Goal: Transaction & Acquisition: Purchase product/service

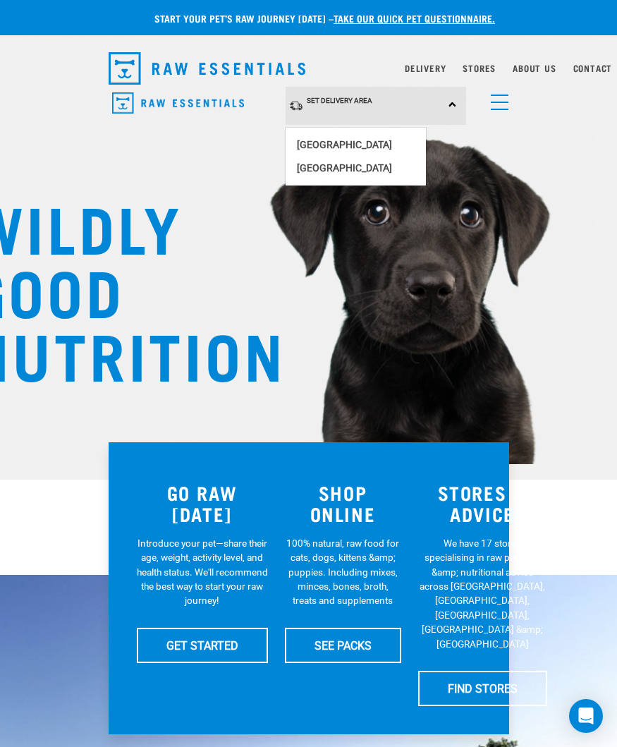
click at [363, 138] on link "[GEOGRAPHIC_DATA]" at bounding box center [356, 144] width 140 height 23
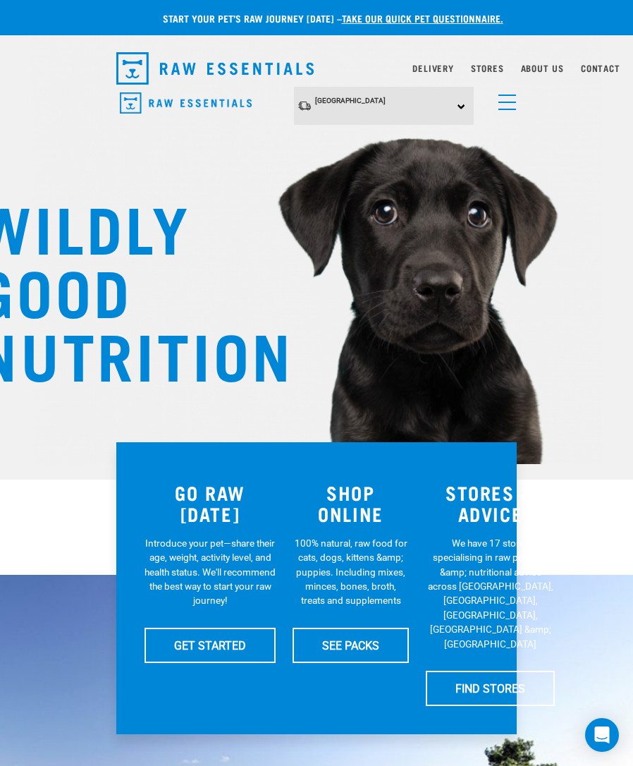
click at [441, 66] on link "Delivery" at bounding box center [433, 68] width 41 height 5
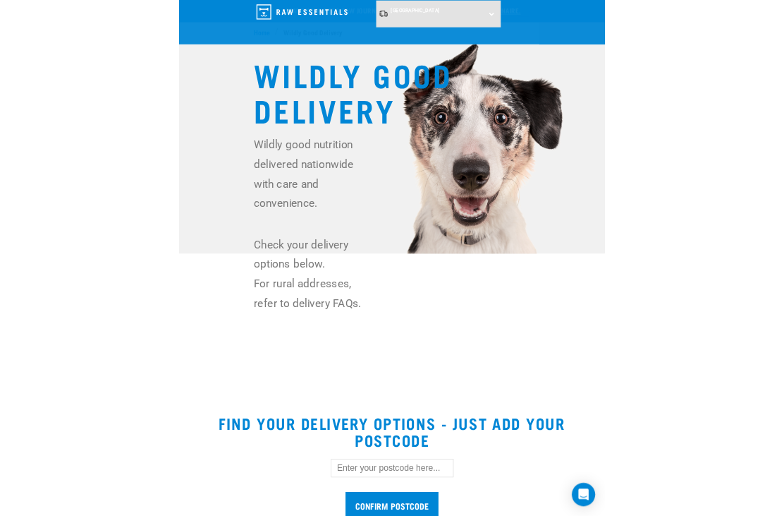
scroll to position [52, 0]
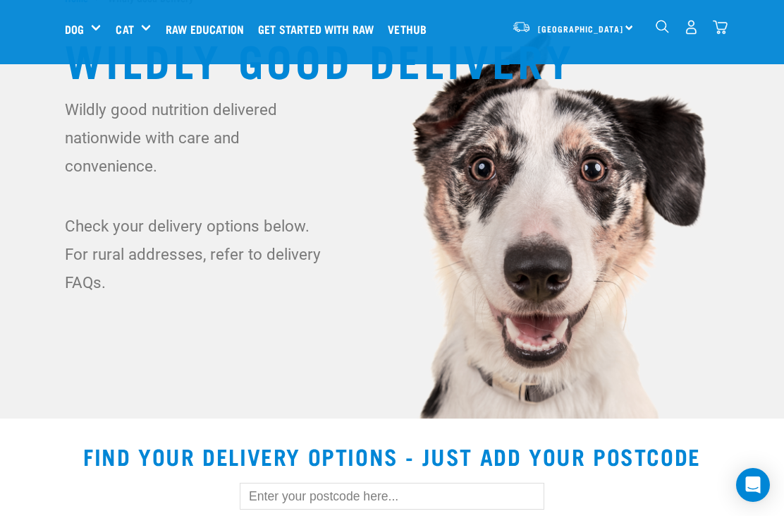
click at [616, 20] on img "dropdown navigation" at bounding box center [691, 27] width 15 height 15
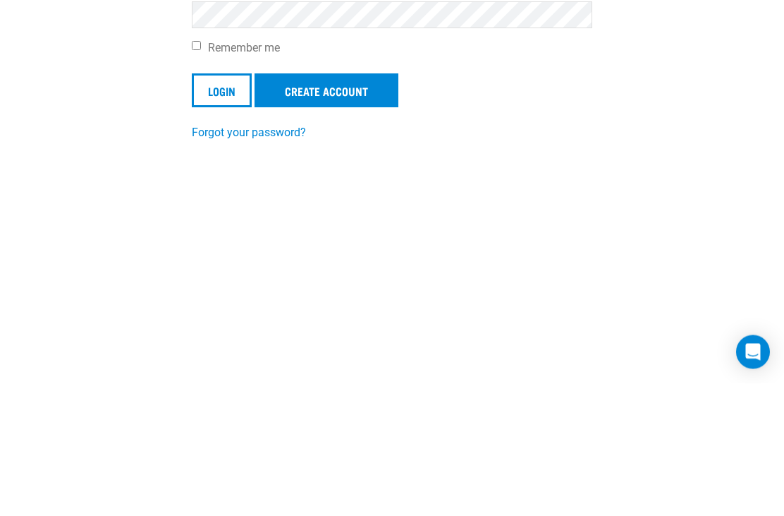
type input "drfrancesca@icloud.com"
click at [224, 223] on input "Login" at bounding box center [222, 224] width 60 height 34
click at [221, 222] on input "Login" at bounding box center [222, 224] width 60 height 34
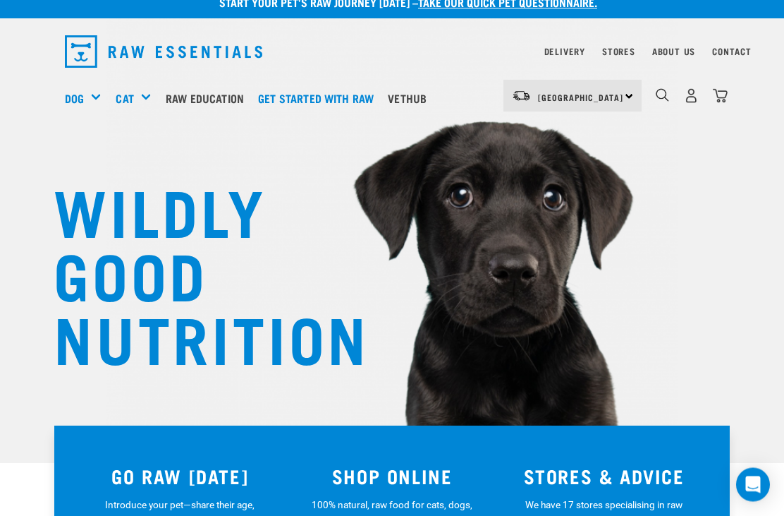
scroll to position [13, 0]
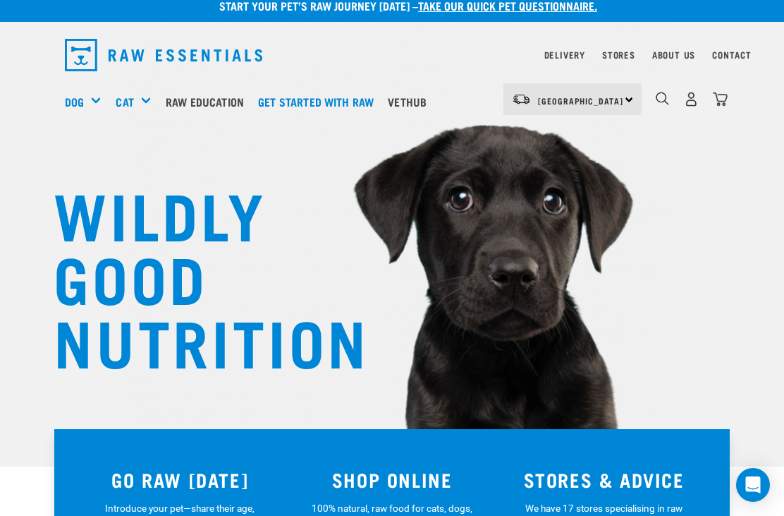
click at [0, 0] on div "Shop All Cat" at bounding box center [0, 0] width 0 height 0
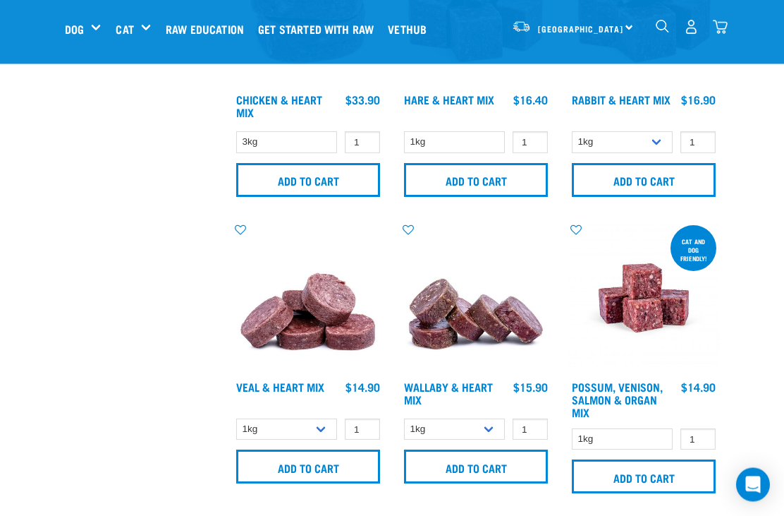
scroll to position [1027, 0]
click at [336, 466] on input "Add to cart" at bounding box center [308, 466] width 144 height 34
click at [490, 458] on input "Add to cart" at bounding box center [476, 466] width 144 height 34
click at [474, 459] on input "Add to cart" at bounding box center [476, 466] width 144 height 34
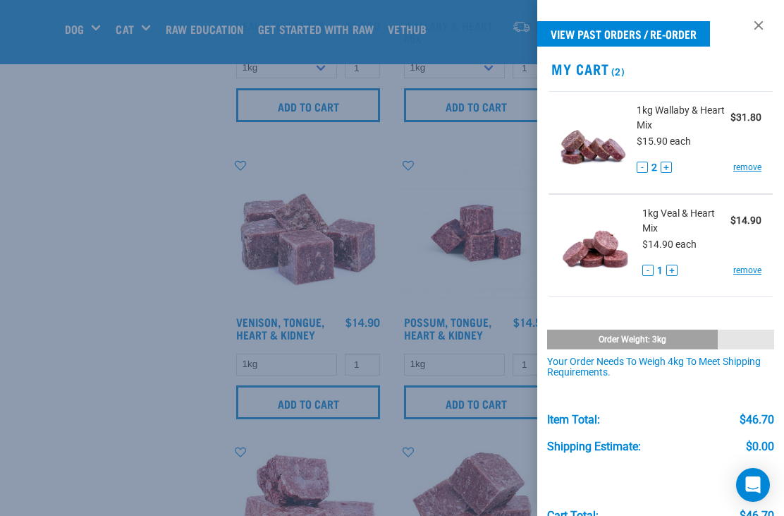
scroll to position [1402, 0]
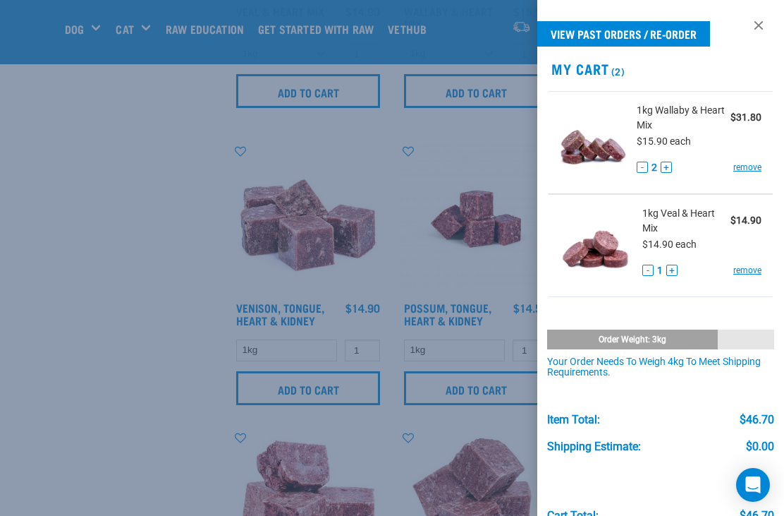
click at [458, 382] on div at bounding box center [392, 258] width 784 height 516
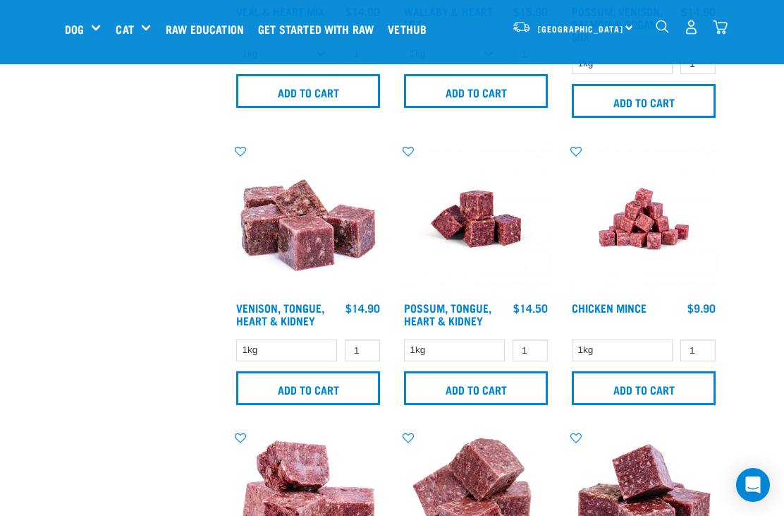
click at [475, 381] on input "Add to cart" at bounding box center [476, 388] width 144 height 34
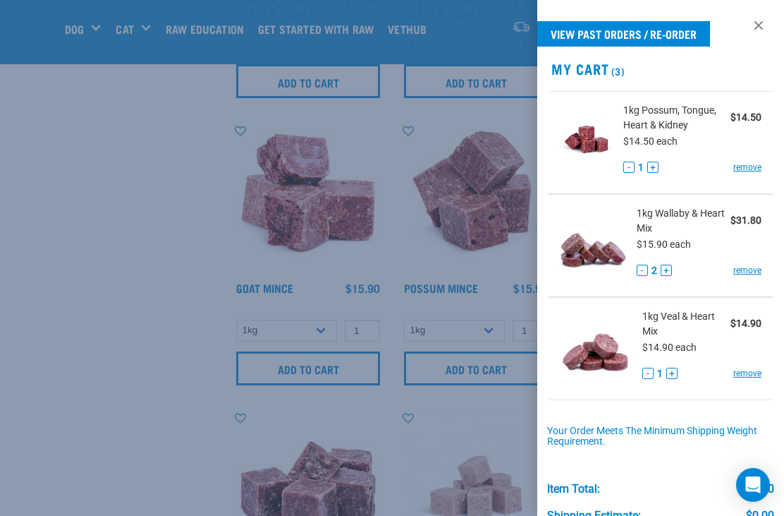
scroll to position [1714, 0]
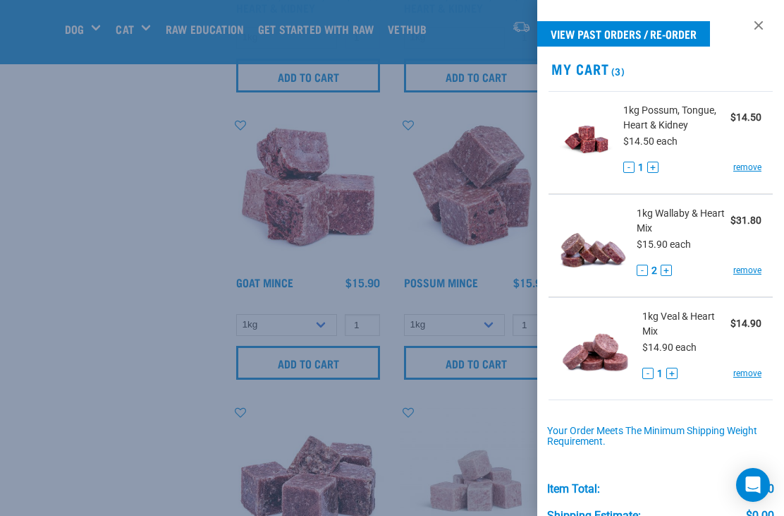
click at [329, 351] on div at bounding box center [392, 258] width 784 height 516
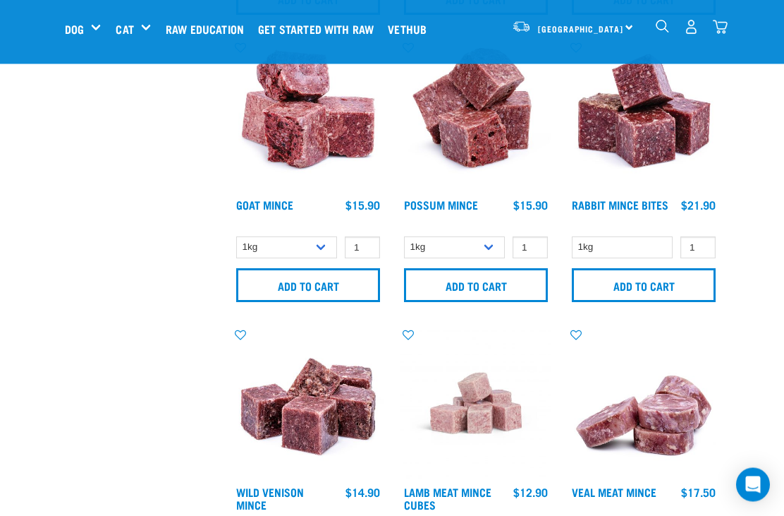
scroll to position [1793, 0]
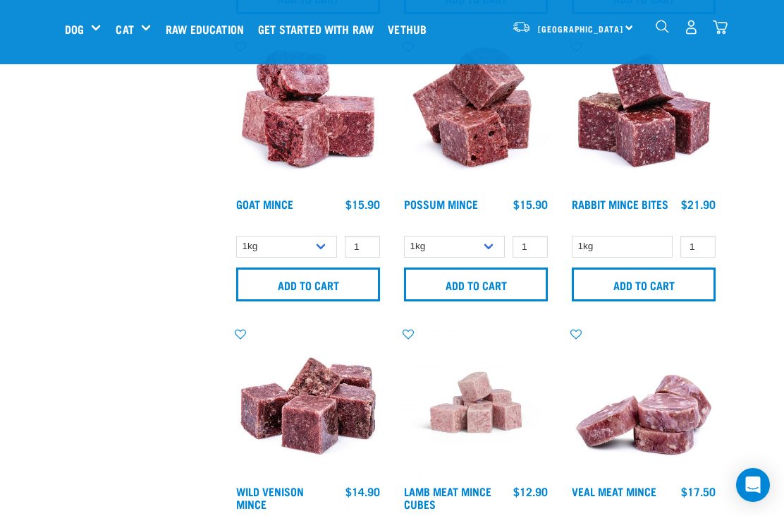
click at [320, 272] on input "Add to cart" at bounding box center [308, 284] width 144 height 34
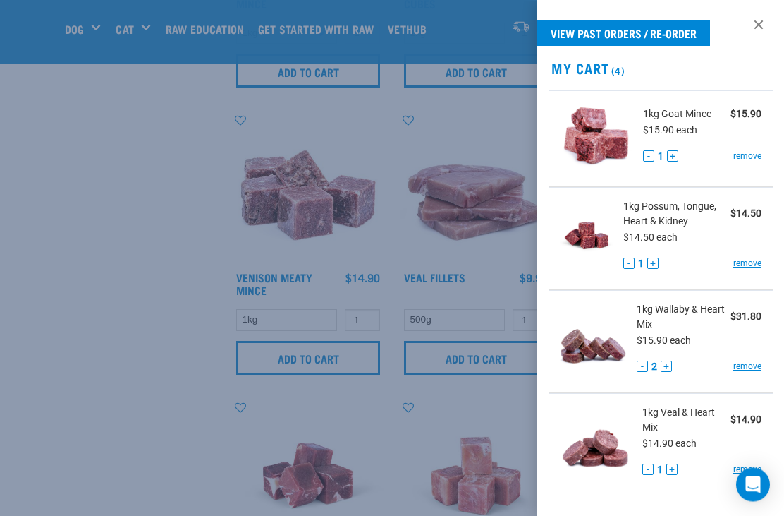
scroll to position [2297, 0]
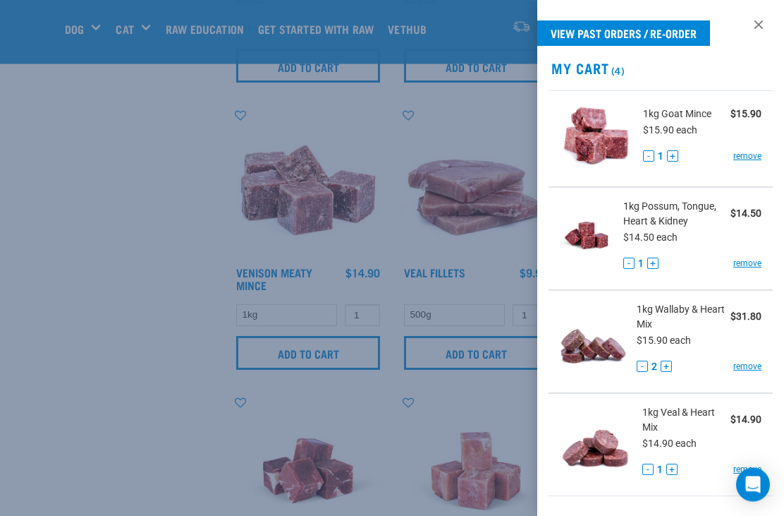
click at [381, 128] on div at bounding box center [392, 258] width 784 height 516
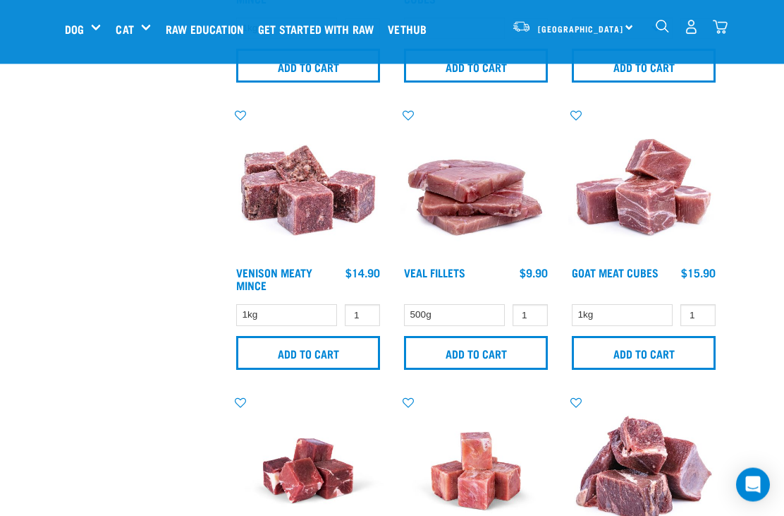
scroll to position [2298, 0]
click at [654, 346] on input "Add to cart" at bounding box center [644, 353] width 144 height 34
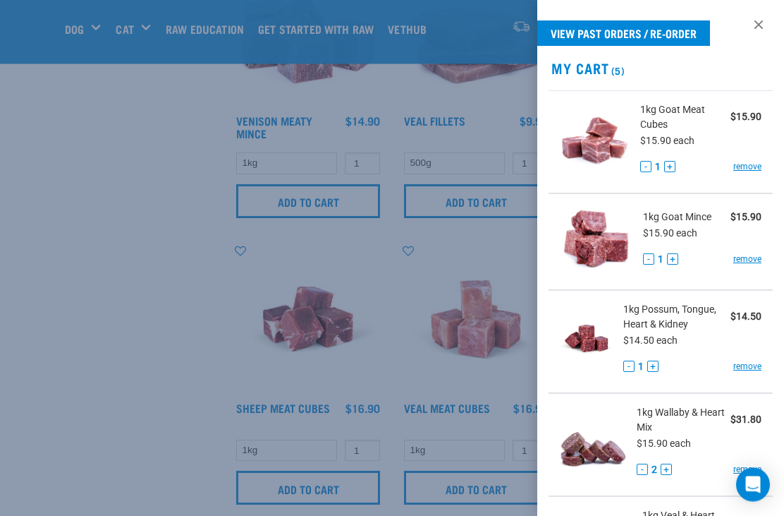
scroll to position [2449, 0]
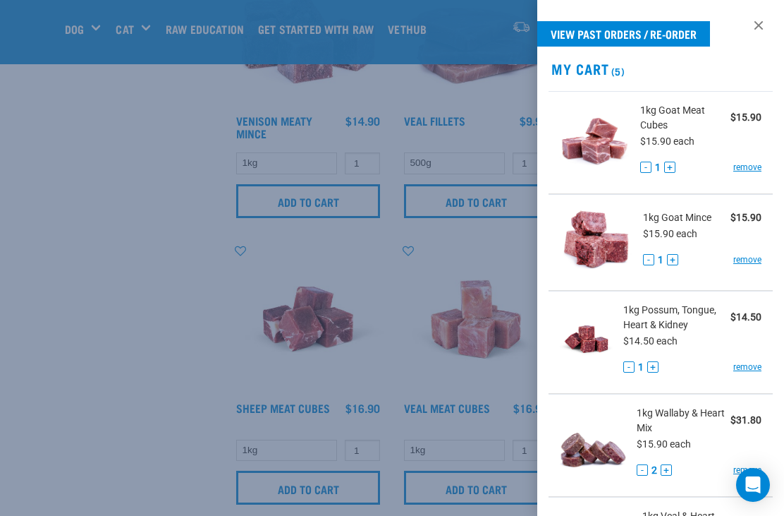
click at [98, 279] on div at bounding box center [392, 258] width 784 height 516
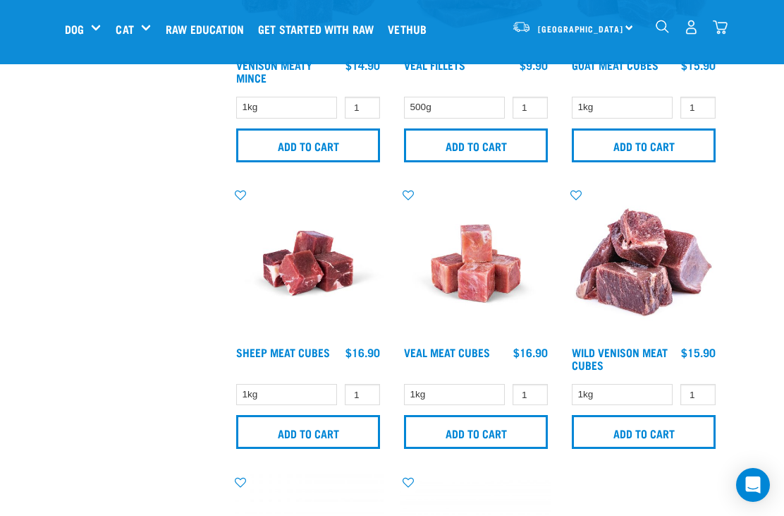
scroll to position [2527, 0]
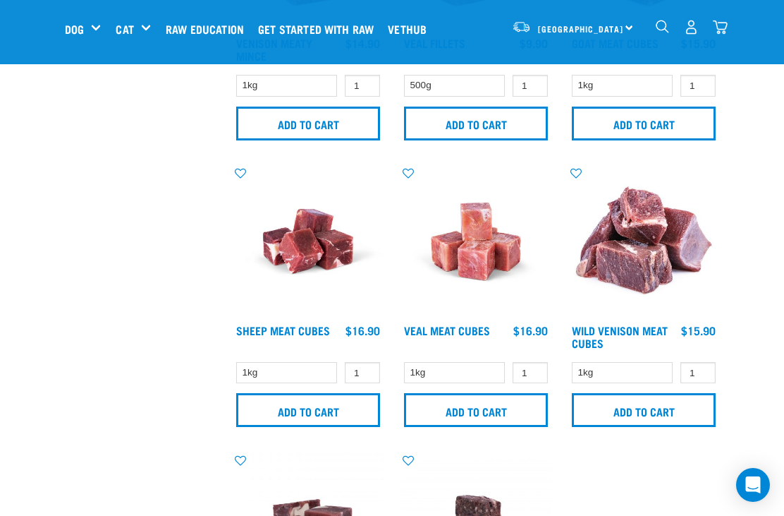
click at [486, 406] on input "Add to cart" at bounding box center [476, 410] width 144 height 34
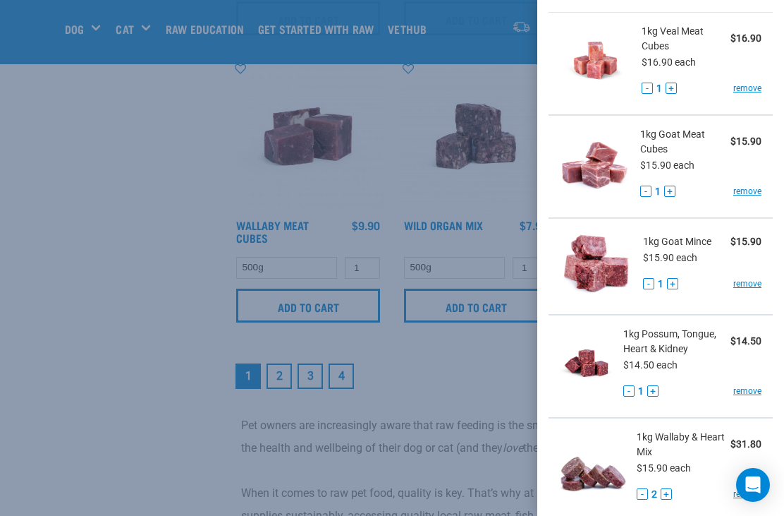
scroll to position [81, 0]
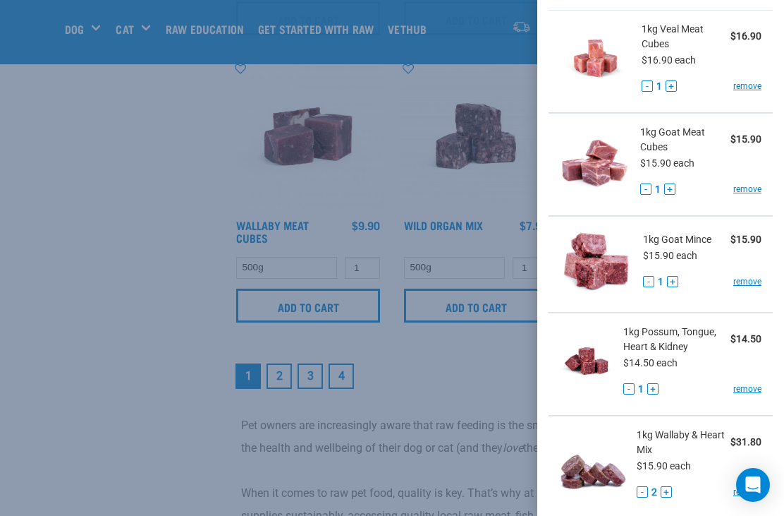
click at [441, 364] on div at bounding box center [392, 258] width 784 height 516
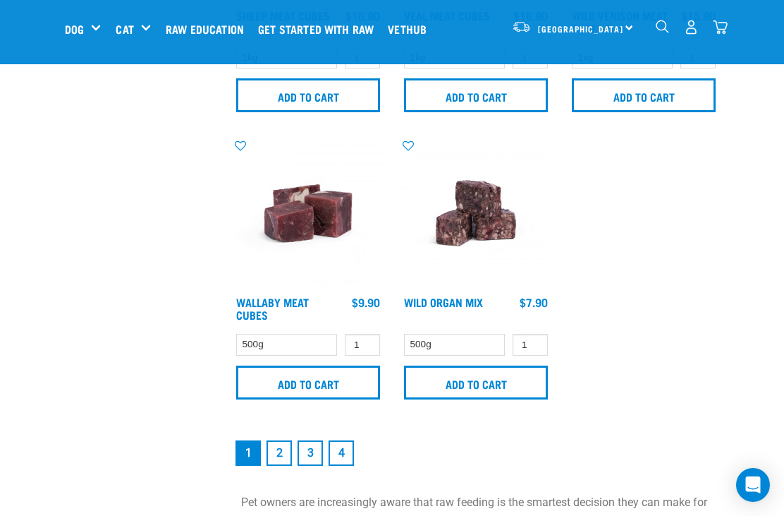
scroll to position [2839, 0]
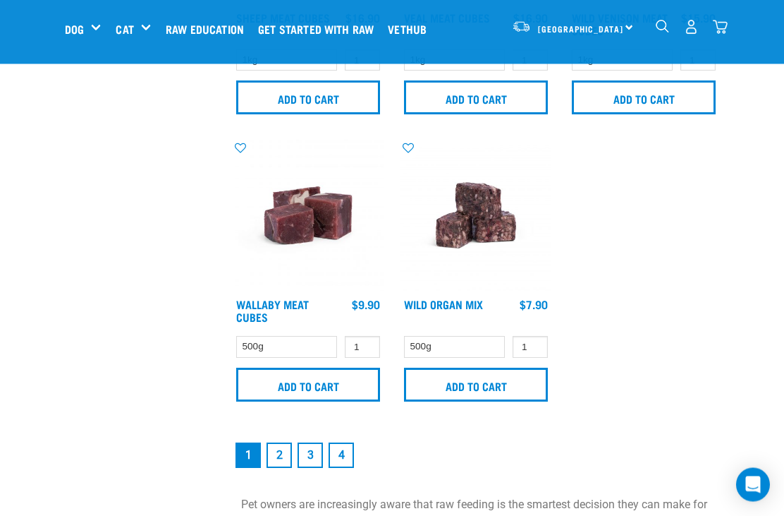
click at [488, 377] on input "Add to cart" at bounding box center [476, 385] width 144 height 34
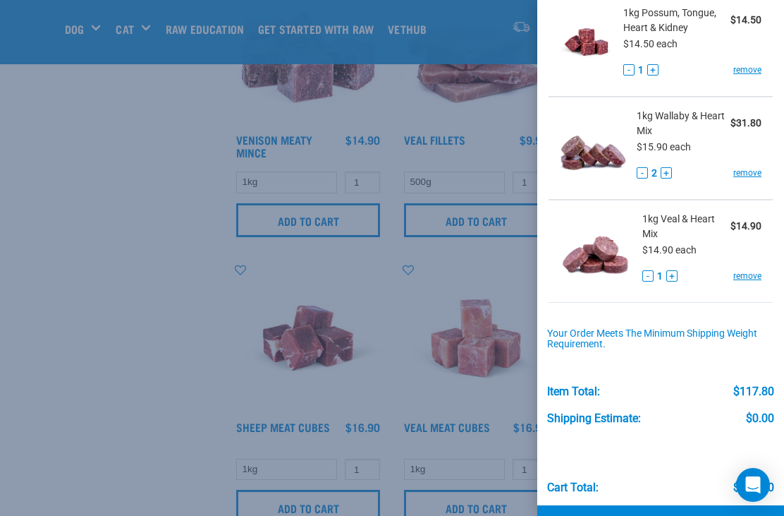
scroll to position [494, 0]
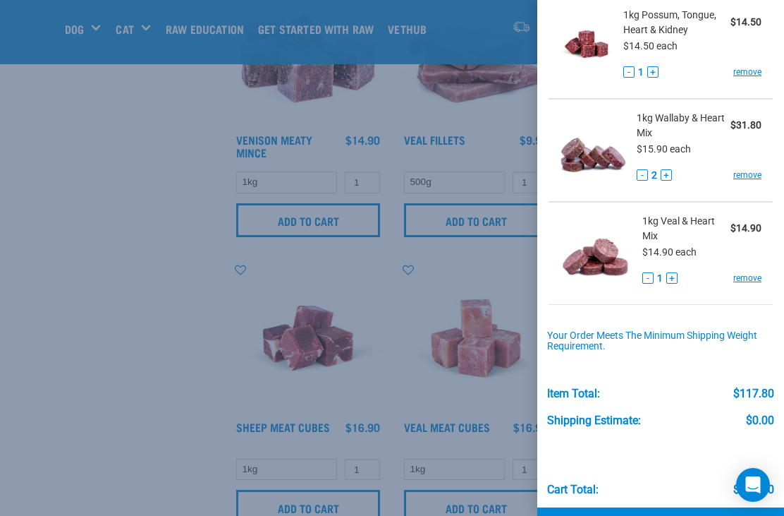
click at [134, 250] on div at bounding box center [392, 258] width 784 height 516
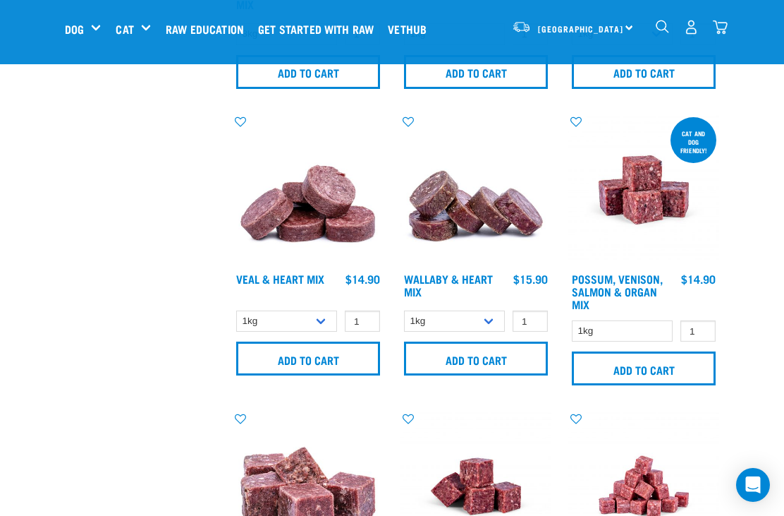
scroll to position [1134, 0]
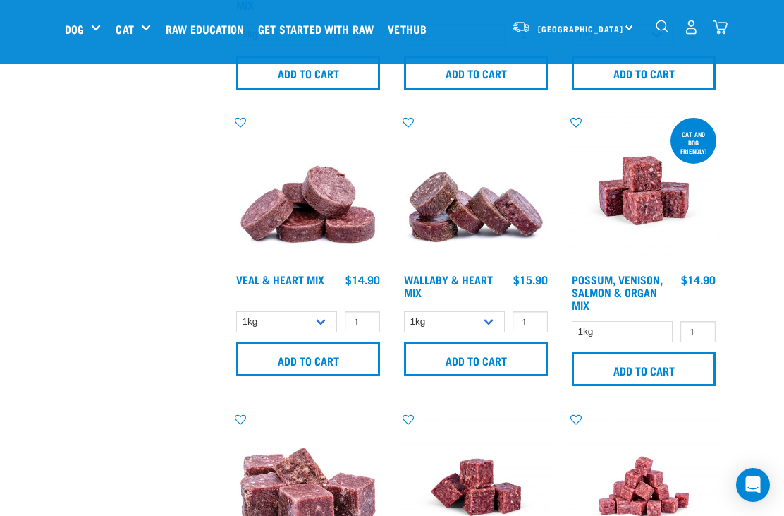
click at [729, 18] on div "North Island North Island South Island Dog Shop All Dog Get Started Packs 8" at bounding box center [392, 29] width 677 height 56
click at [724, 29] on img "dropdown navigation" at bounding box center [720, 27] width 15 height 15
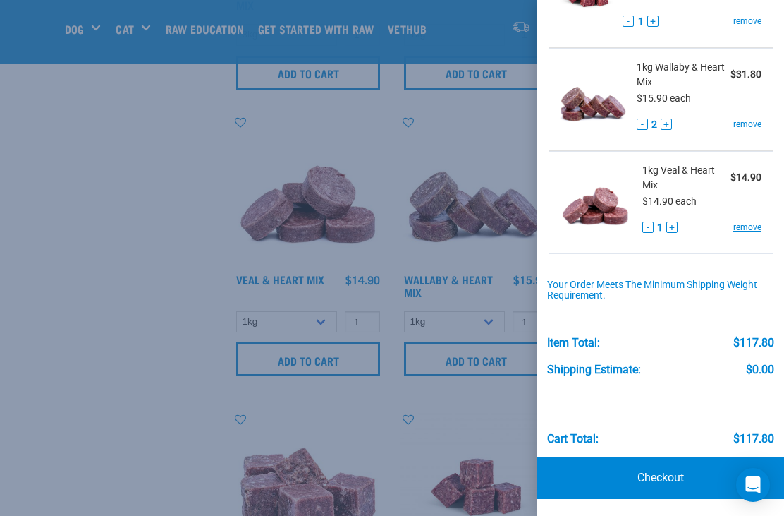
scroll to position [550, 0]
click at [437, 138] on div at bounding box center [392, 258] width 784 height 516
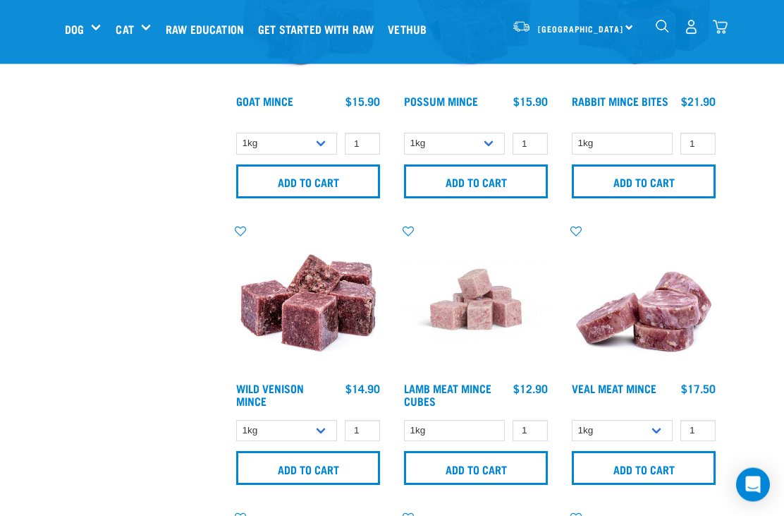
scroll to position [1893, 0]
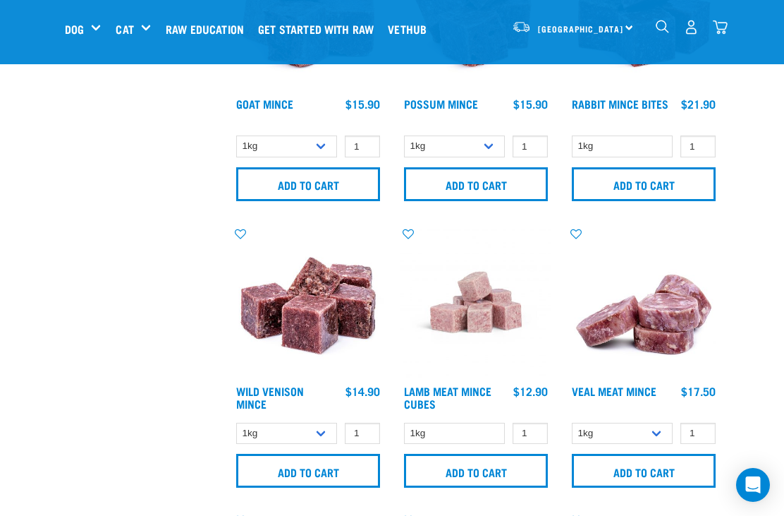
click at [315, 468] on input "Add to cart" at bounding box center [308, 470] width 144 height 34
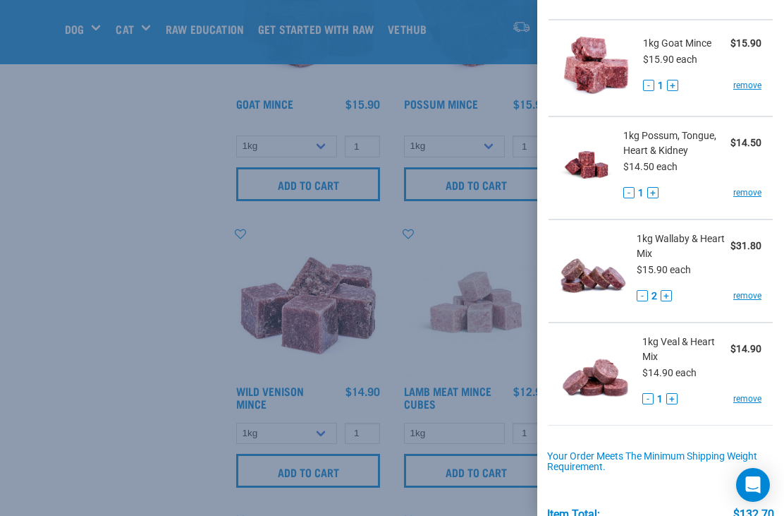
scroll to position [477, 0]
click at [423, 236] on div at bounding box center [392, 258] width 784 height 516
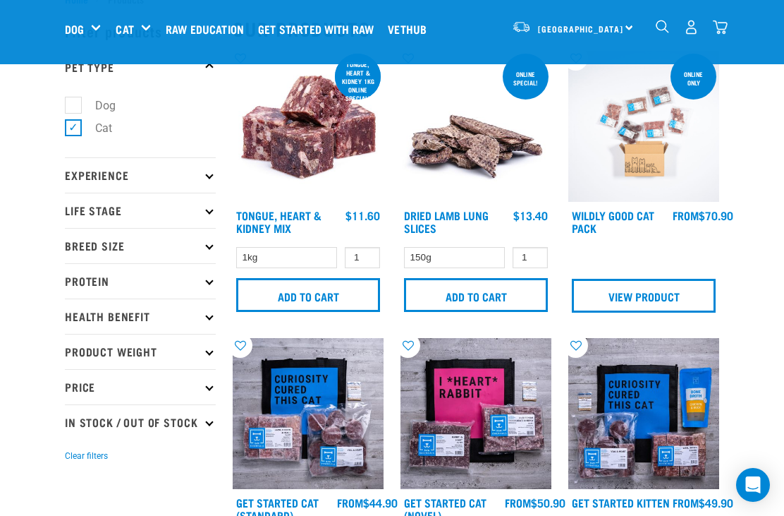
scroll to position [0, 0]
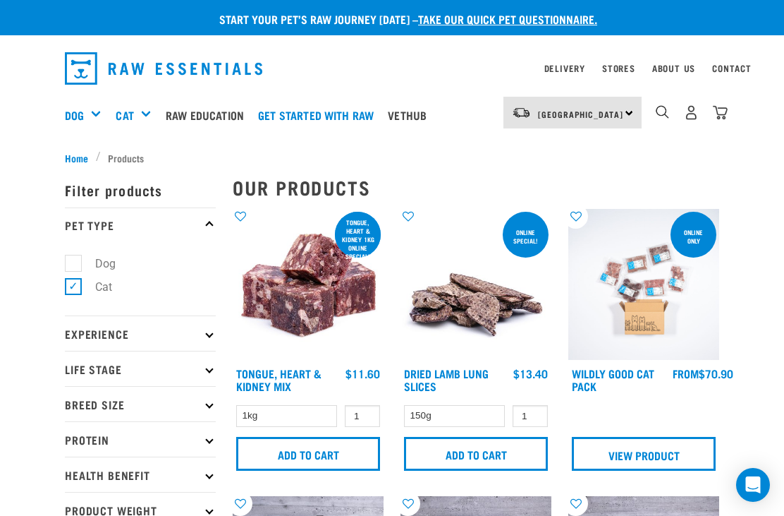
click at [725, 105] on img "dropdown navigation" at bounding box center [720, 112] width 15 height 15
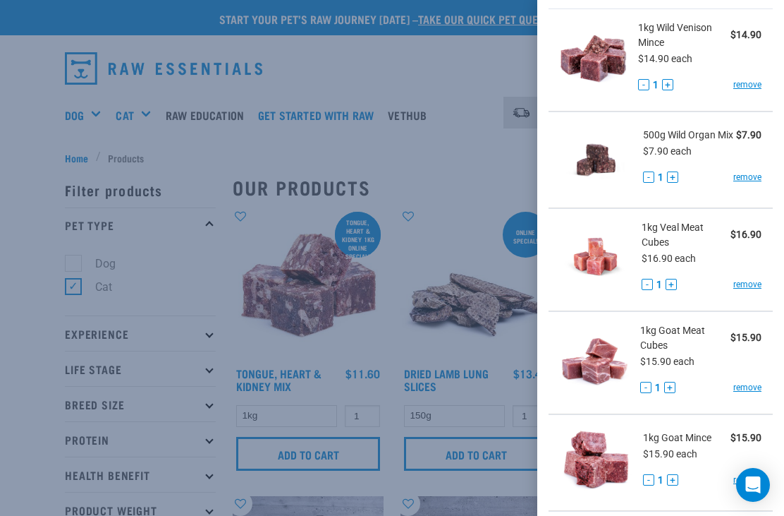
scroll to position [81, 0]
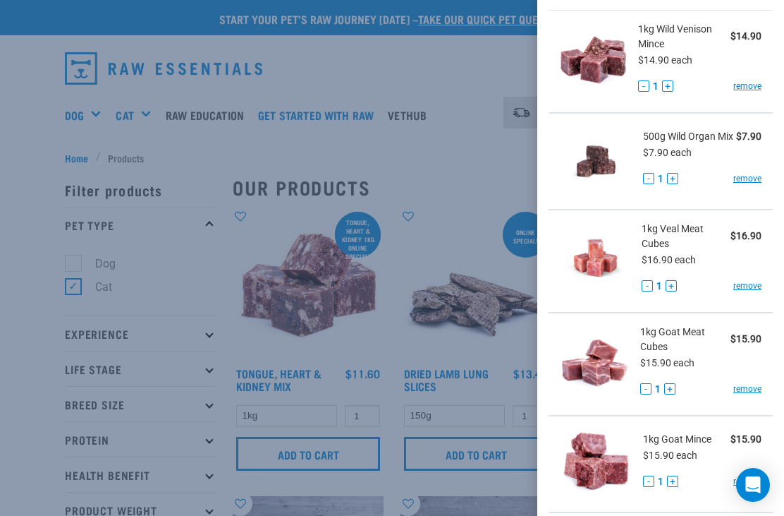
click at [748, 287] on link "remove" at bounding box center [747, 285] width 28 height 13
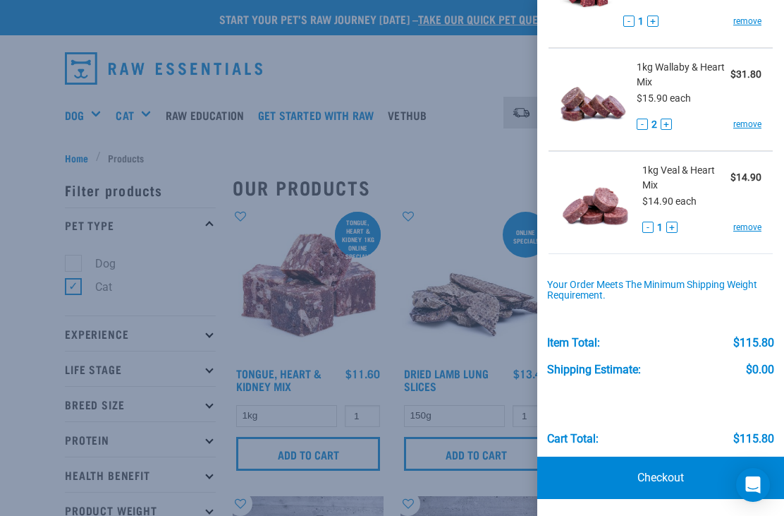
scroll to position [550, 0]
click at [664, 470] on link "Checkout" at bounding box center [660, 477] width 247 height 42
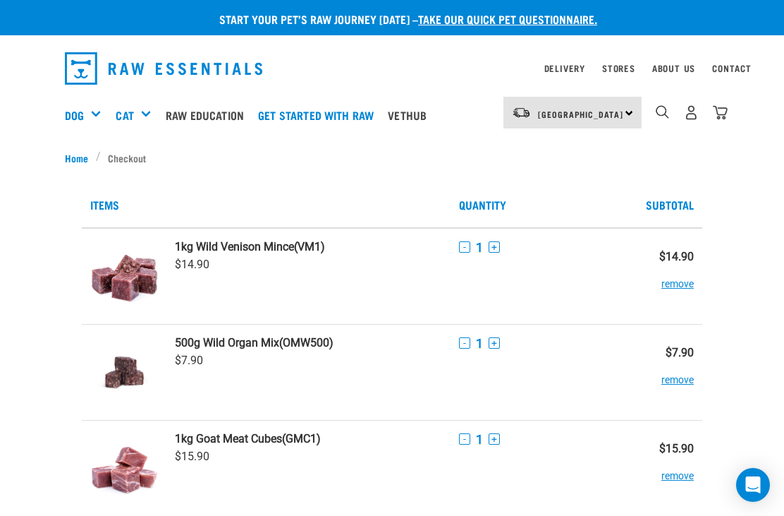
click at [687, 115] on img "dropdown navigation" at bounding box center [691, 112] width 15 height 15
click at [698, 117] on img "dropdown navigation" at bounding box center [691, 112] width 15 height 15
click at [691, 118] on img "dropdown navigation" at bounding box center [691, 112] width 15 height 15
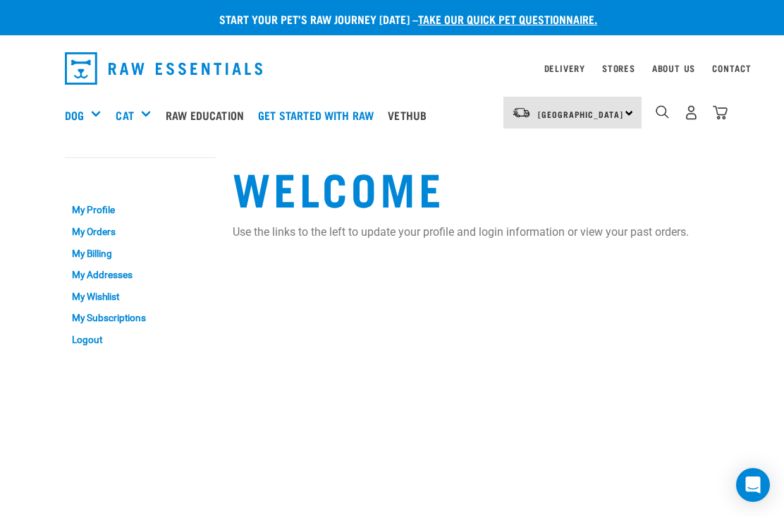
click at [130, 278] on link "My Addresses" at bounding box center [140, 275] width 151 height 22
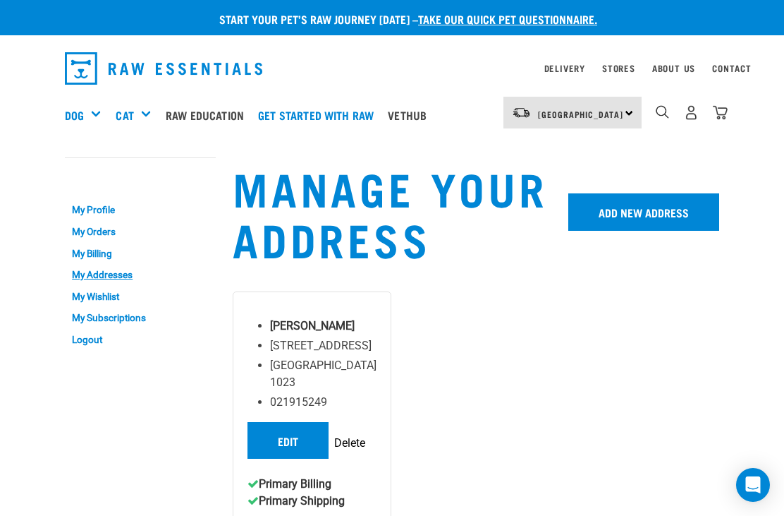
click at [726, 106] on img "dropdown navigation" at bounding box center [720, 112] width 15 height 15
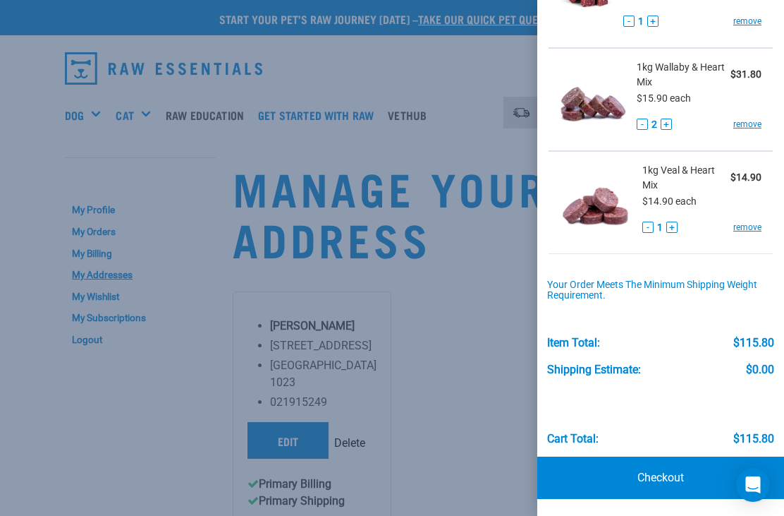
scroll to position [550, 0]
click at [669, 473] on link "Checkout" at bounding box center [660, 477] width 247 height 42
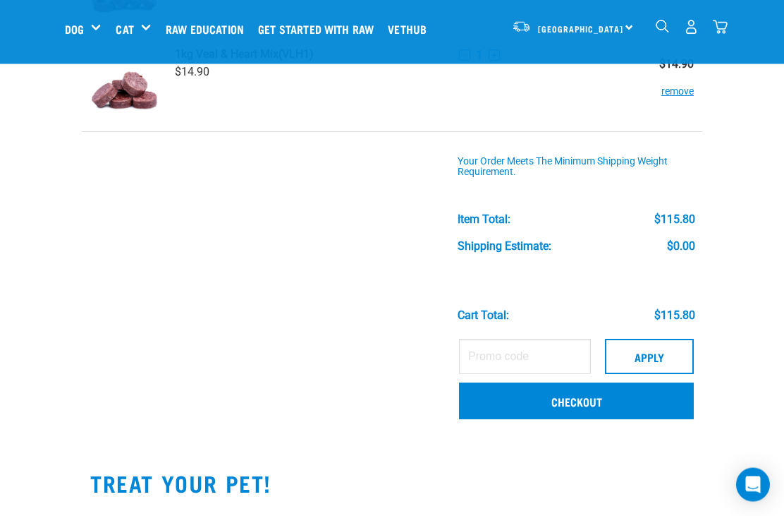
scroll to position [661, 0]
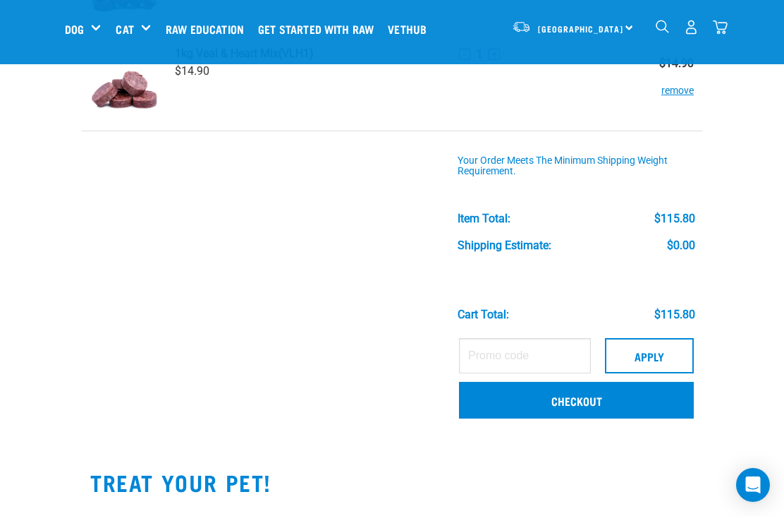
click at [582, 385] on link "Checkout" at bounding box center [576, 400] width 235 height 37
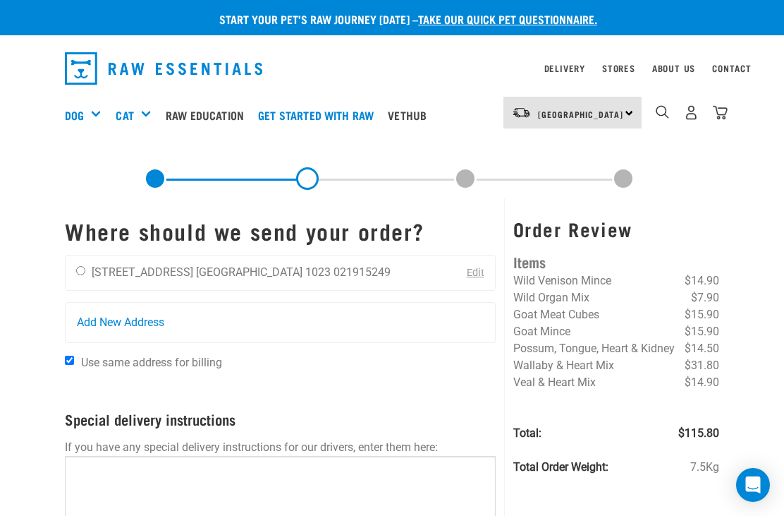
click at [92, 262] on div "Fran Kelly 3 Hay Place Auckland 1023 021915249" at bounding box center [234, 272] width 336 height 35
click at [83, 269] on input "radio" at bounding box center [80, 270] width 9 height 9
radio input "true"
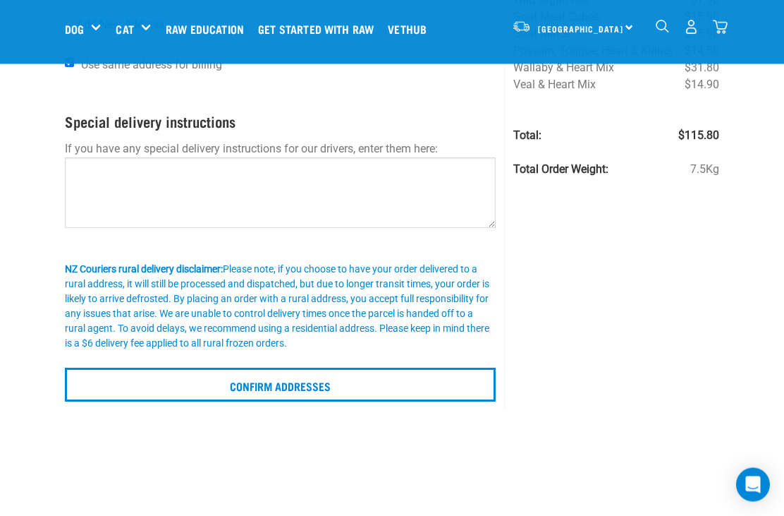
scroll to position [226, 0]
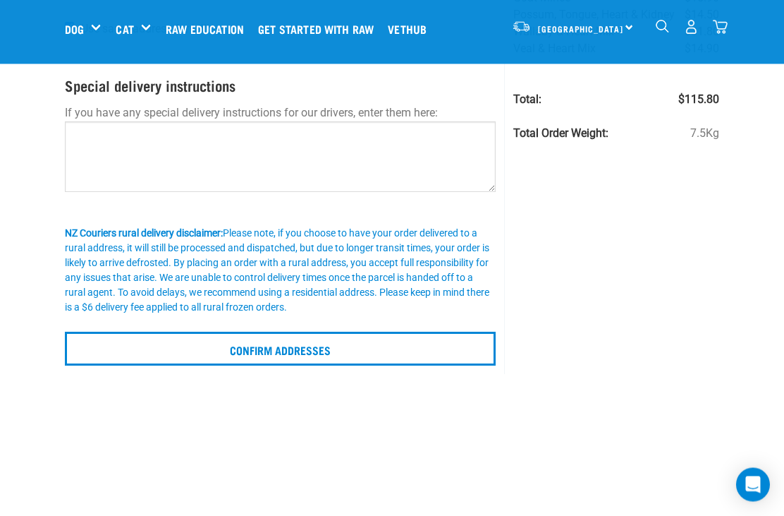
click at [336, 334] on input "Confirm addresses" at bounding box center [280, 349] width 431 height 34
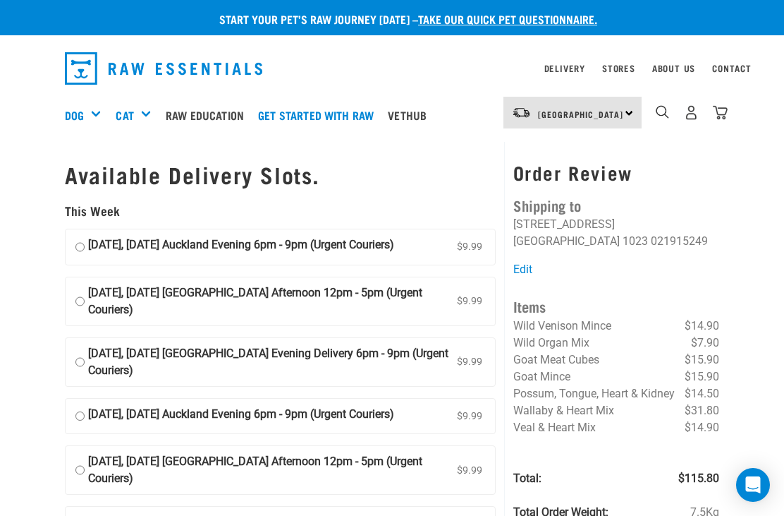
click at [96, 240] on strong "19 August, Tuesday Auckland Evening 6pm - 9pm (Urgent Couriers)" at bounding box center [241, 246] width 306 height 21
click at [85, 240] on input "19 August, Tuesday Auckland Evening 6pm - 9pm (Urgent Couriers) $9.99" at bounding box center [79, 246] width 9 height 21
radio input "true"
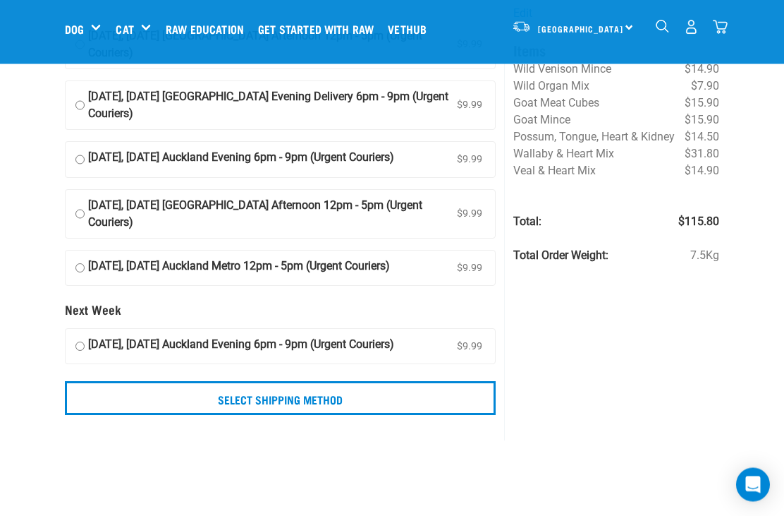
scroll to position [148, 0]
click at [377, 415] on input "Select Shipping Method" at bounding box center [280, 399] width 431 height 34
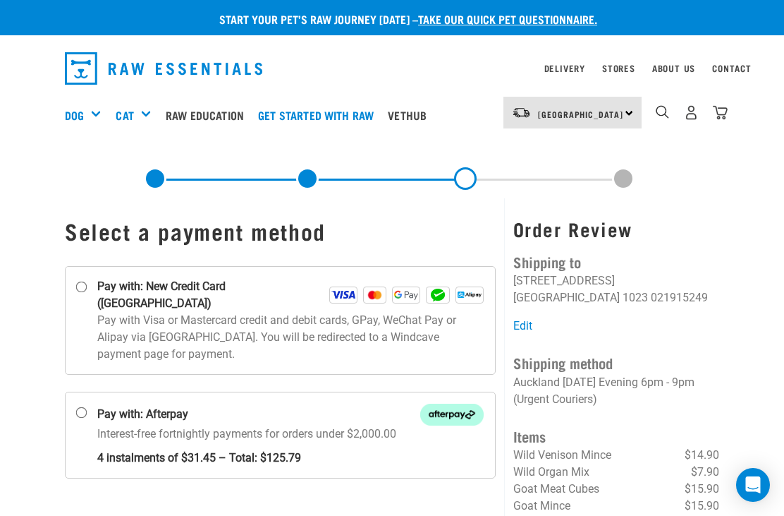
click at [89, 280] on label "Pay with: New Credit Card ([GEOGRAPHIC_DATA])" at bounding box center [280, 320] width 431 height 109
click at [87, 281] on input "Pay with: New Credit Card ([GEOGRAPHIC_DATA])" at bounding box center [81, 286] width 11 height 11
radio input "true"
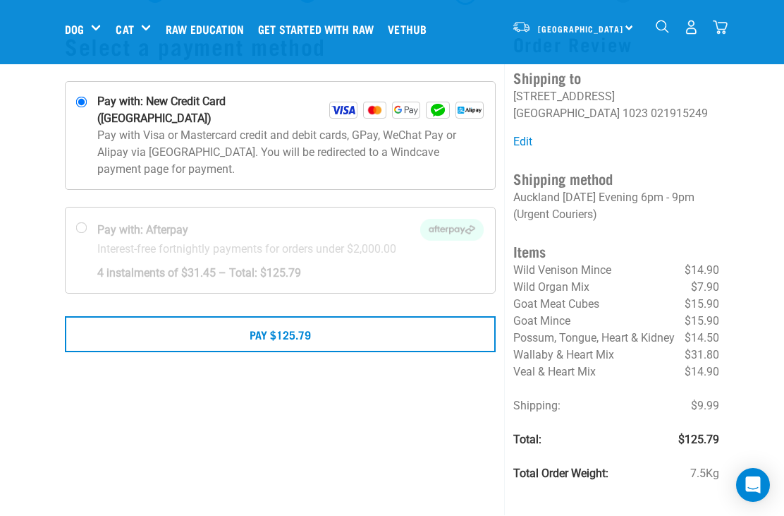
scroll to position [80, 0]
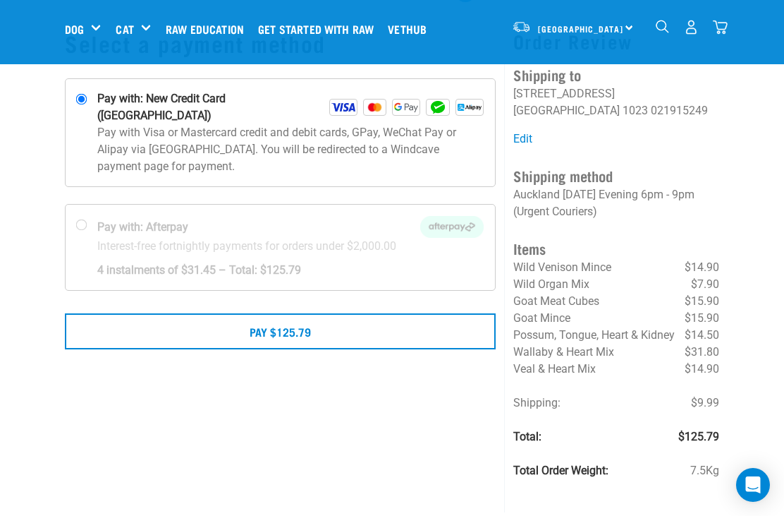
click at [271, 313] on button "Pay $125.79" at bounding box center [280, 330] width 431 height 35
